Goal: Find specific page/section: Find specific page/section

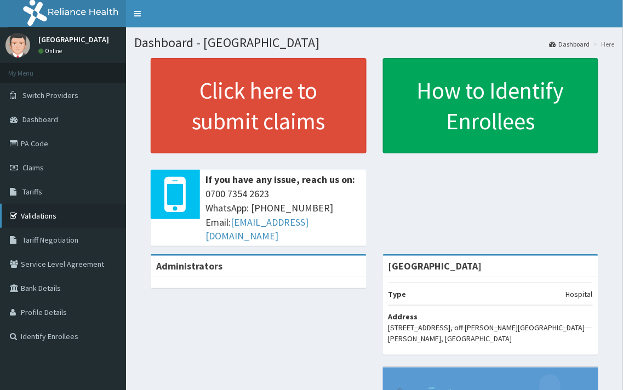
click at [46, 222] on link "Validations" at bounding box center [63, 216] width 126 height 24
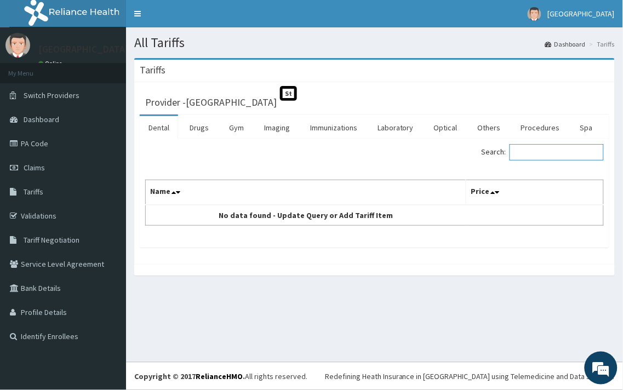
click at [534, 157] on input "Search:" at bounding box center [557, 152] width 94 height 16
click at [37, 185] on link "Tariffs" at bounding box center [63, 192] width 126 height 24
